Goal: Unclear

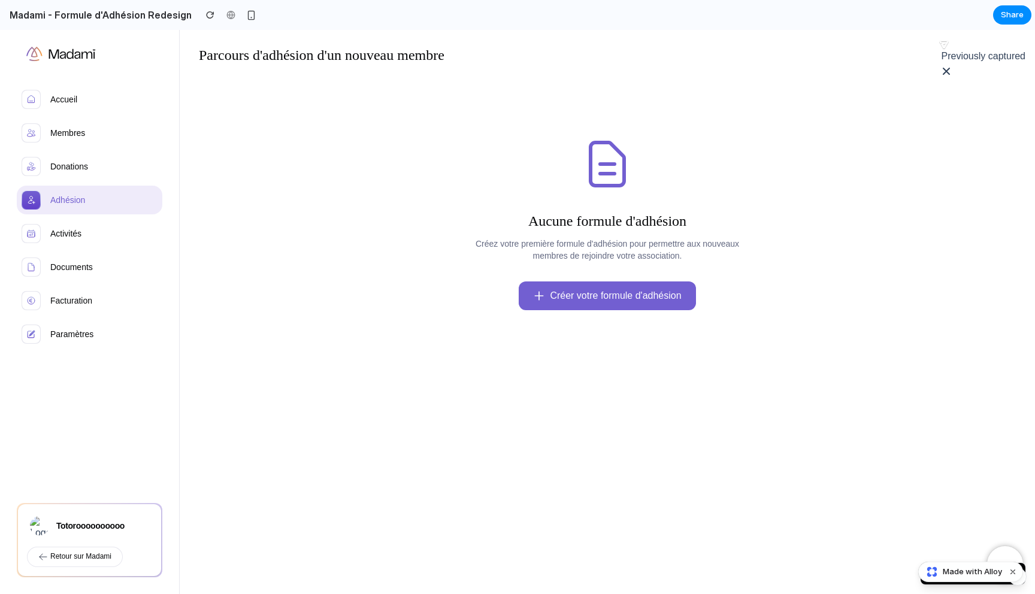
click at [920, 581] on button "Debug: Toggle État" at bounding box center [972, 574] width 105 height 22
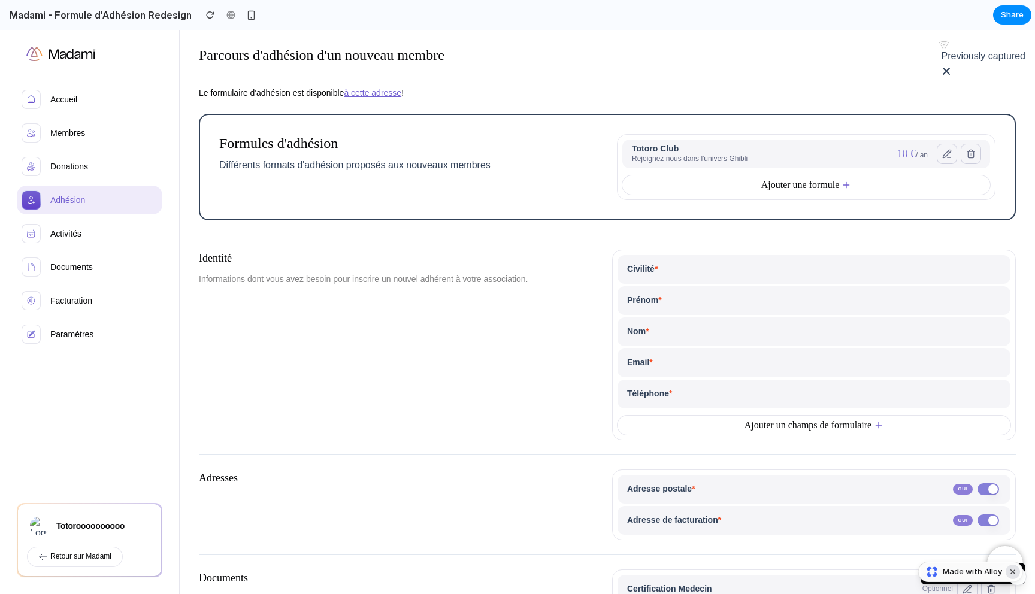
click at [1012, 570] on button "Dismiss watermark" at bounding box center [1012, 572] width 14 height 14
click at [933, 573] on button "Debug: Toggle État" at bounding box center [972, 574] width 105 height 22
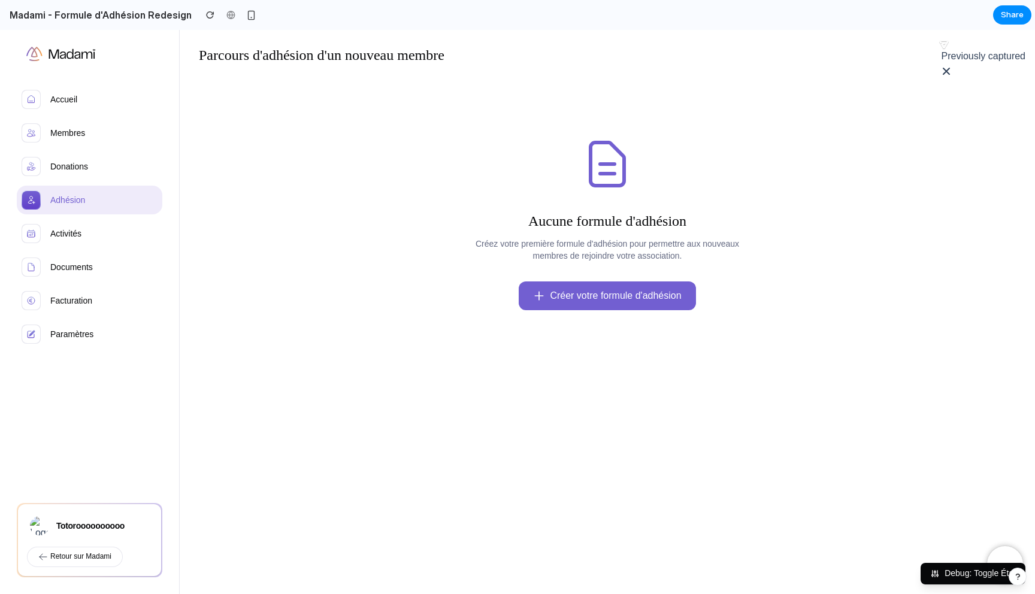
click at [946, 574] on button "Debug: Toggle État" at bounding box center [972, 574] width 105 height 22
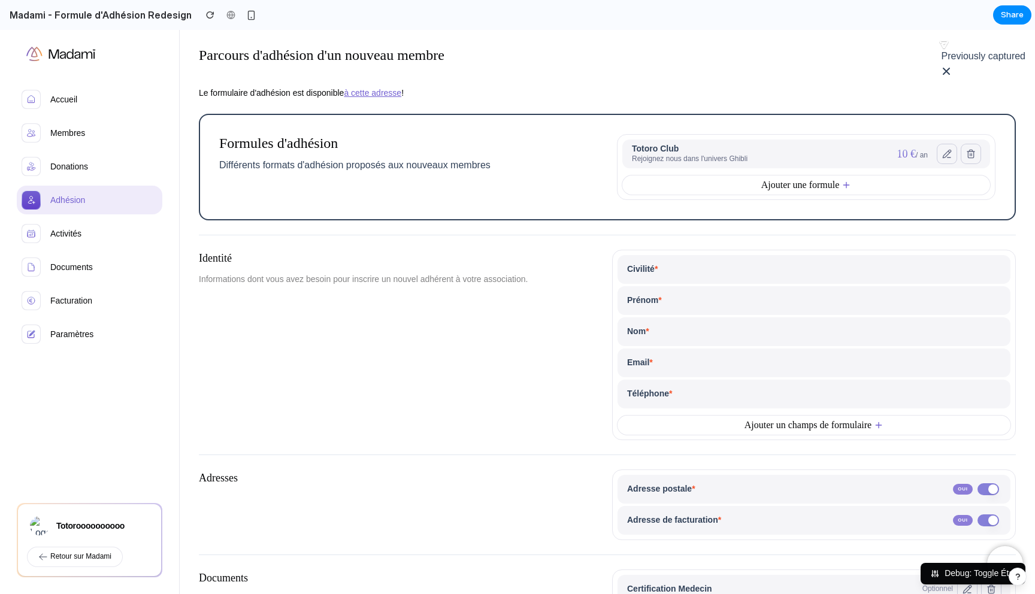
click at [288, 402] on div "Identité Informations dont vous avez besoin pour inscrire un nouvel adhérent à …" at bounding box center [401, 345] width 404 height 190
